Goal: Check status

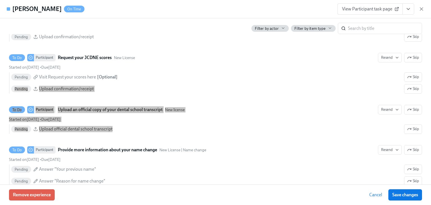
scroll to position [1011, 0]
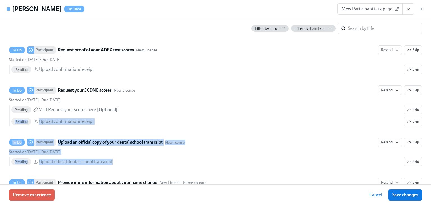
click at [373, 11] on span "View Participant task page" at bounding box center [370, 9] width 56 height 6
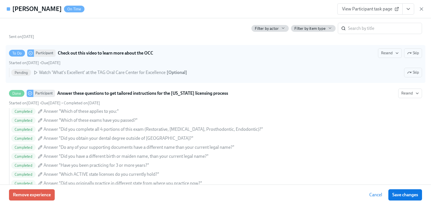
scroll to position [314, 0]
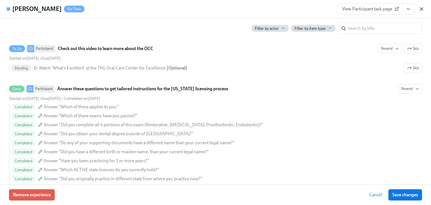
click at [421, 10] on icon "button" at bounding box center [422, 9] width 6 height 6
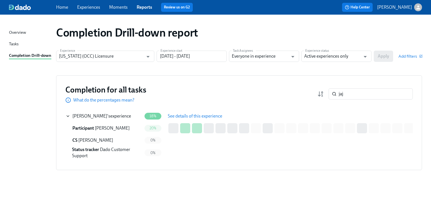
click at [179, 116] on span "See details of this experience" at bounding box center [195, 116] width 54 height 6
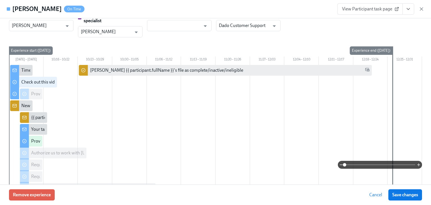
scroll to position [22, 0]
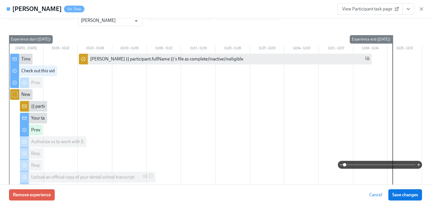
click at [323, 19] on div "Credentialing Specialist [PERSON_NAME] ​ Onboarding credentialing specialist [P…" at bounding box center [215, 13] width 413 height 26
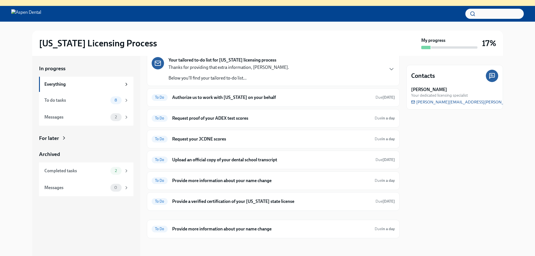
scroll to position [58, 0]
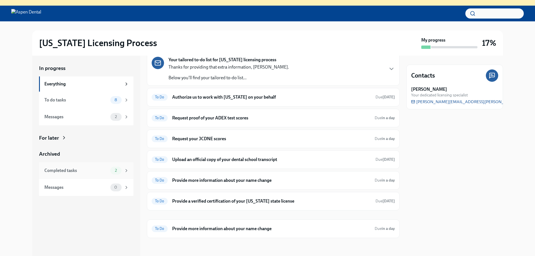
click at [66, 174] on div "Completed tasks 2" at bounding box center [86, 170] width 94 height 17
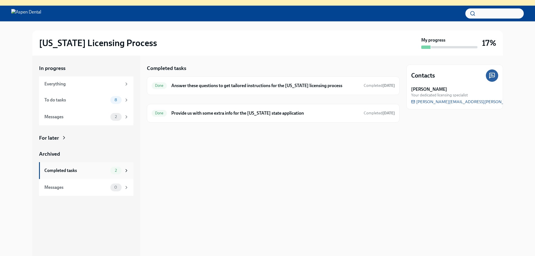
click at [58, 169] on div "Completed tasks" at bounding box center [76, 170] width 64 height 6
click at [75, 168] on div "Completed tasks" at bounding box center [76, 170] width 64 height 6
click at [60, 100] on div "To do tasks" at bounding box center [76, 100] width 64 height 6
